Goal: Answer question/provide support: Share knowledge or assist other users

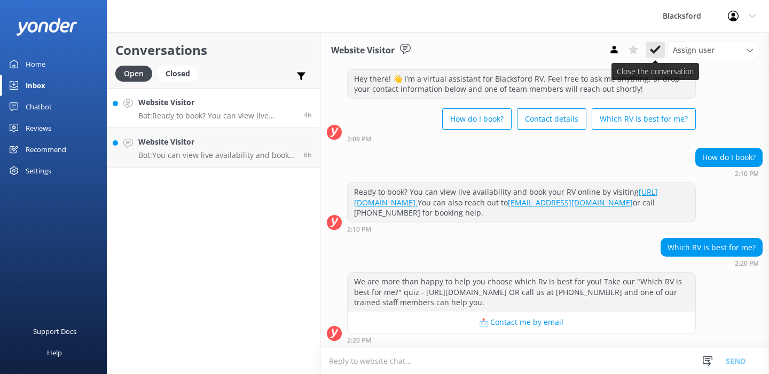
scroll to position [249, 0]
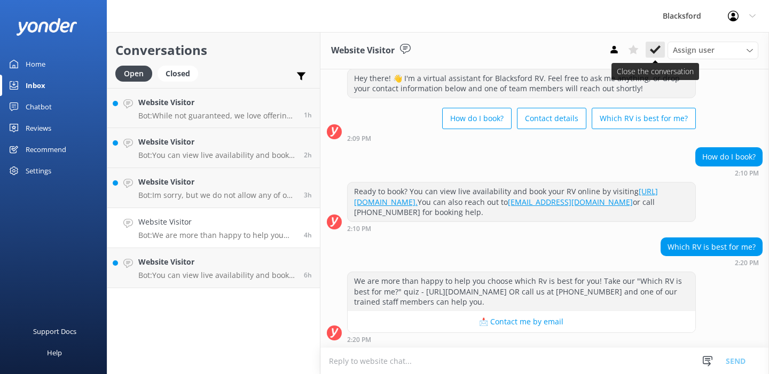
click at [651, 51] on use at bounding box center [655, 49] width 11 height 9
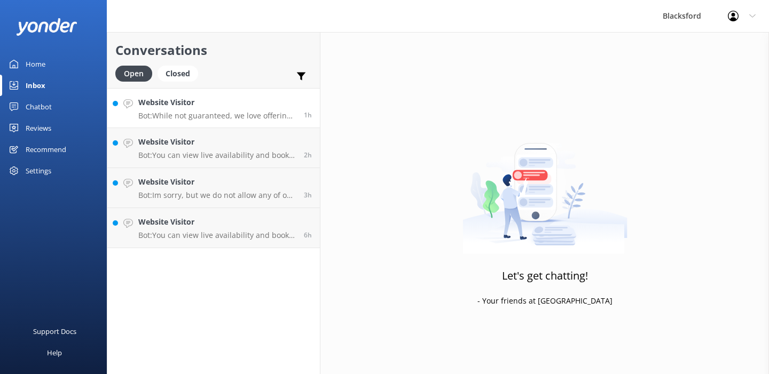
click at [284, 109] on div "Website Visitor Bot: While not guaranteed, we love offering one-way rentals and…" at bounding box center [217, 108] width 158 height 23
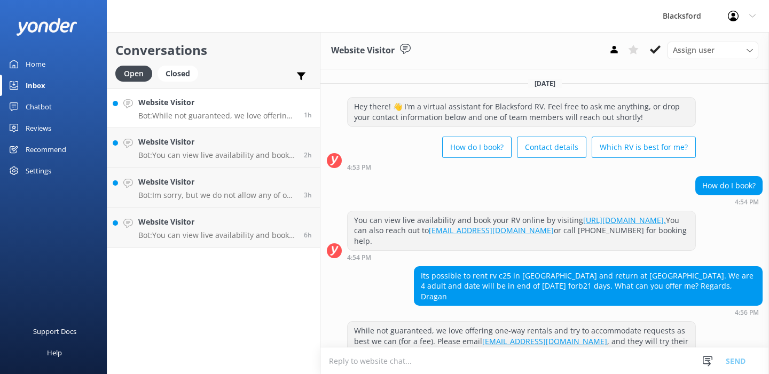
scroll to position [18, 0]
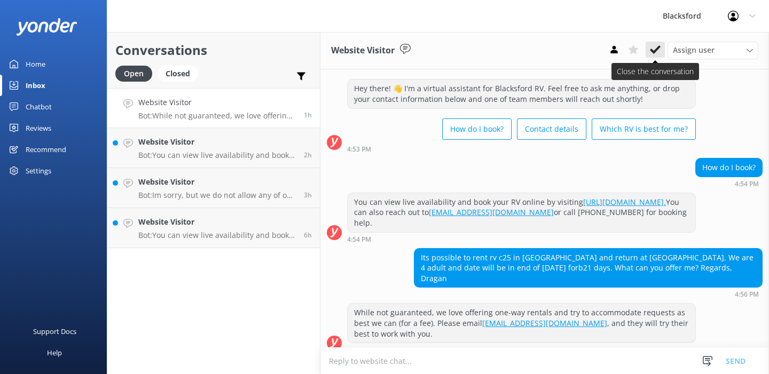
click at [654, 48] on icon at bounding box center [655, 49] width 11 height 11
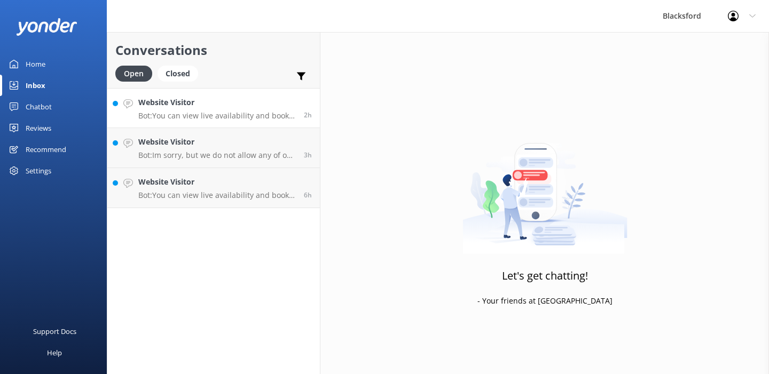
click at [245, 107] on h4 "Website Visitor" at bounding box center [217, 103] width 158 height 12
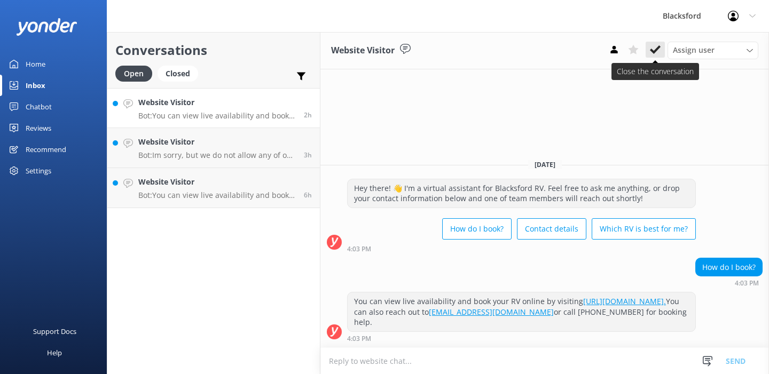
click at [659, 49] on icon at bounding box center [655, 49] width 11 height 11
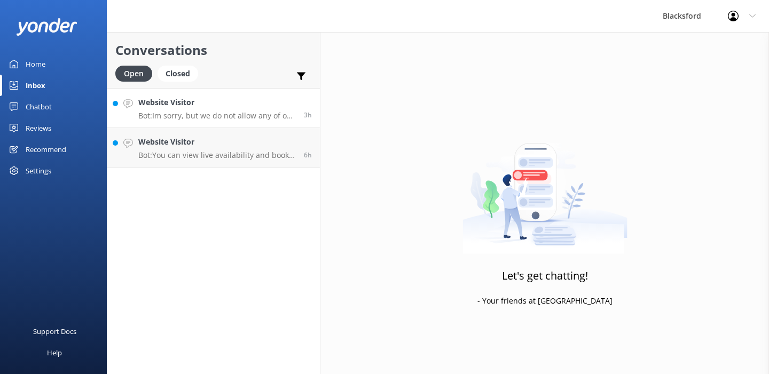
click at [278, 112] on p "Bot: Im sorry, but we do not allow any of our RVs to be taken to Burning Man. I…" at bounding box center [217, 116] width 158 height 10
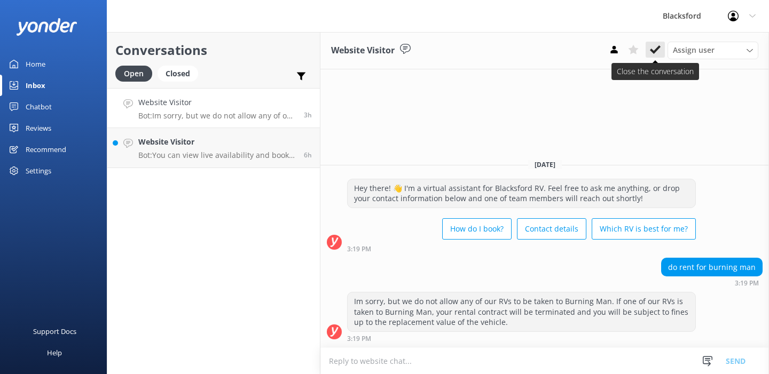
click at [659, 48] on use at bounding box center [655, 49] width 11 height 9
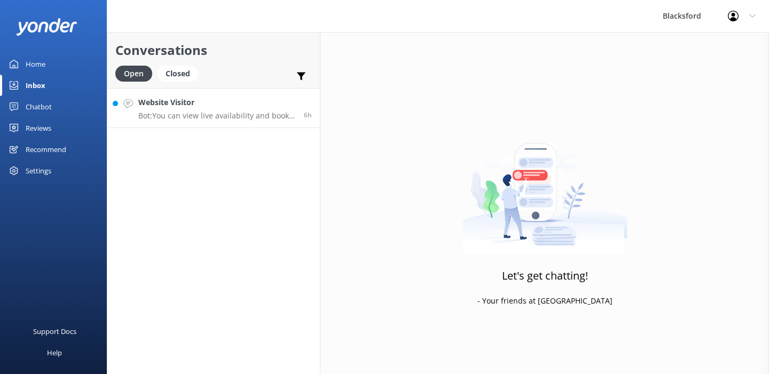
click at [258, 114] on p "Bot: You can view live availability and book your RV online by visiting [URL][D…" at bounding box center [217, 116] width 158 height 10
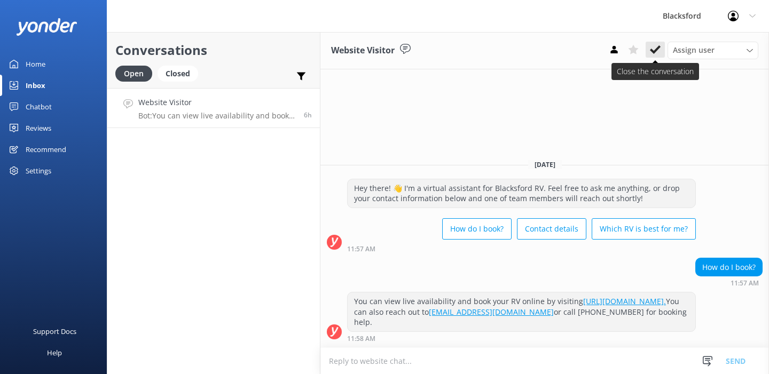
click at [656, 55] on button at bounding box center [655, 50] width 19 height 16
